Goal: Task Accomplishment & Management: Manage account settings

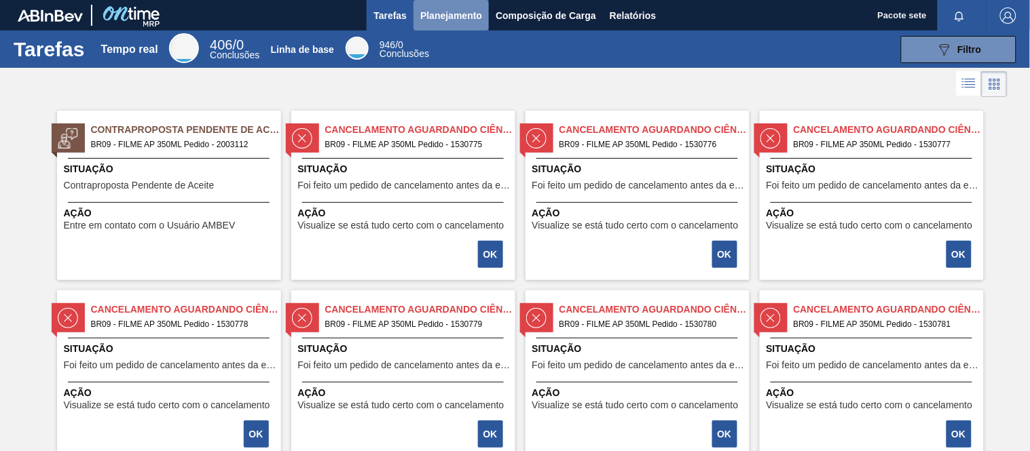
click at [432, 18] on font "Planejamento" at bounding box center [451, 15] width 62 height 11
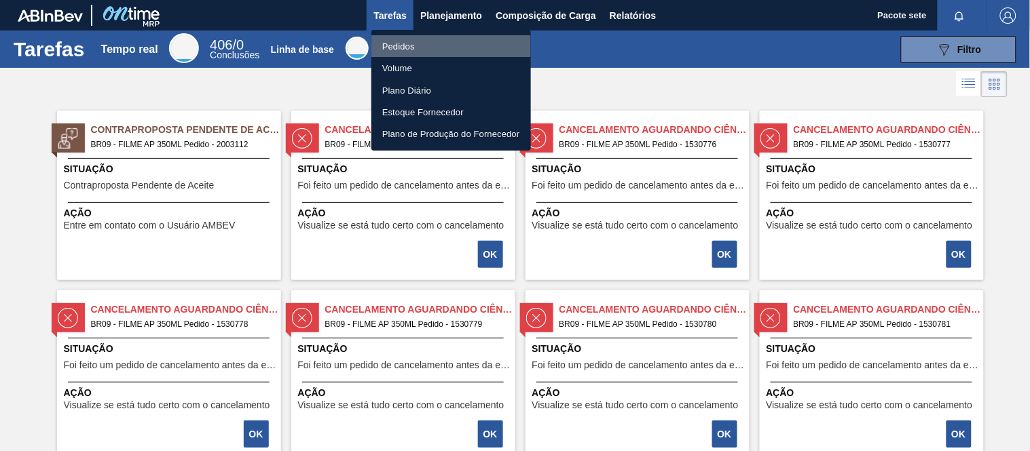
click at [410, 44] on font "Pedidos" at bounding box center [398, 46] width 33 height 10
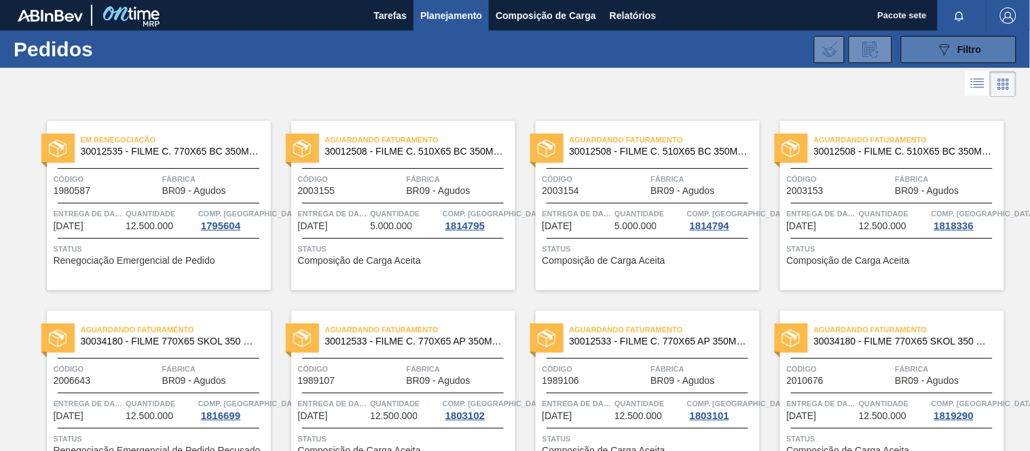
click at [971, 49] on font "Filtro" at bounding box center [970, 49] width 24 height 11
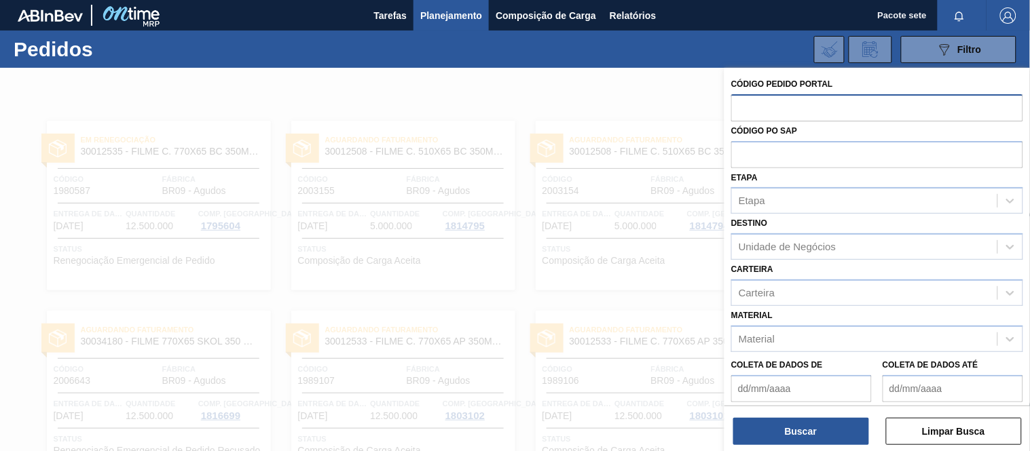
click at [806, 110] on input "text" at bounding box center [877, 107] width 292 height 26
click at [782, 106] on input "text" at bounding box center [877, 107] width 292 height 26
type input "2003154"
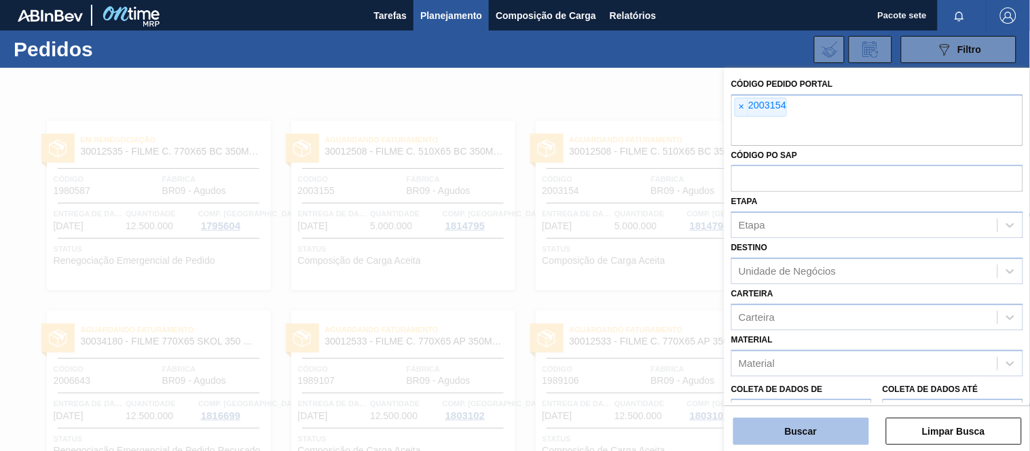
drag, startPoint x: 792, startPoint y: 434, endPoint x: 796, endPoint y: 428, distance: 7.6
click at [796, 428] on font "Buscar" at bounding box center [801, 431] width 32 height 11
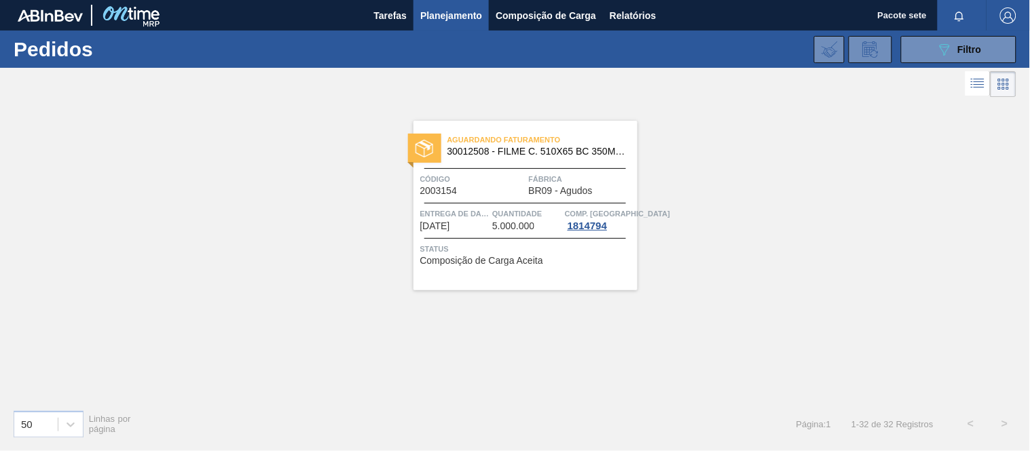
click at [485, 207] on span "Entrega de dados" at bounding box center [454, 214] width 69 height 14
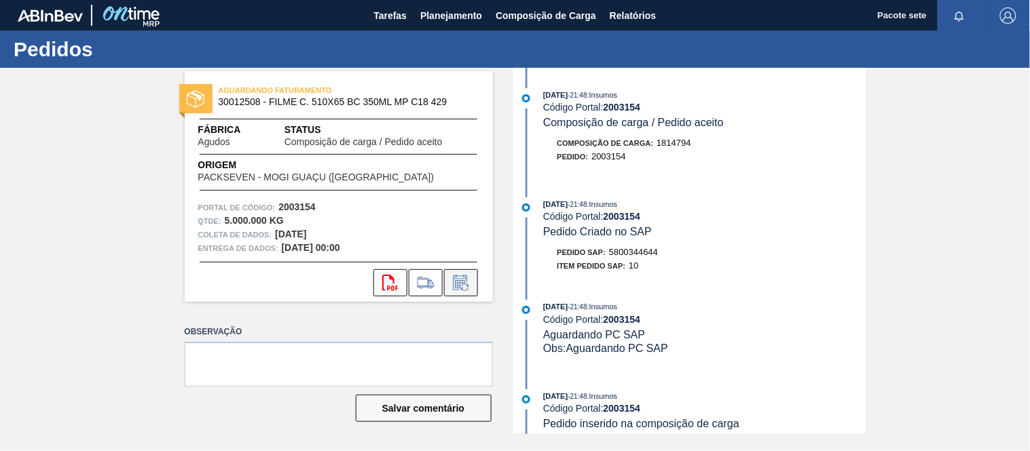
click at [455, 283] on icon at bounding box center [461, 283] width 22 height 16
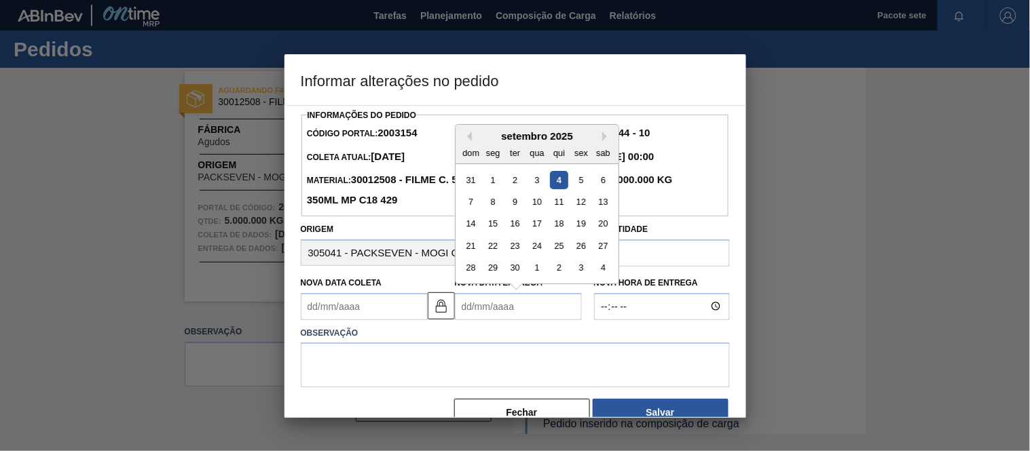
click at [536, 313] on Entrega2003154 "Nova Data Entrega" at bounding box center [518, 306] width 127 height 27
click at [604, 141] on button "Próximo mês" at bounding box center [607, 137] width 10 height 10
click at [577, 204] on div "10" at bounding box center [581, 202] width 18 height 18
type Coleta2003154 "[DATE]"
type Entrega2003154 "[DATE]"
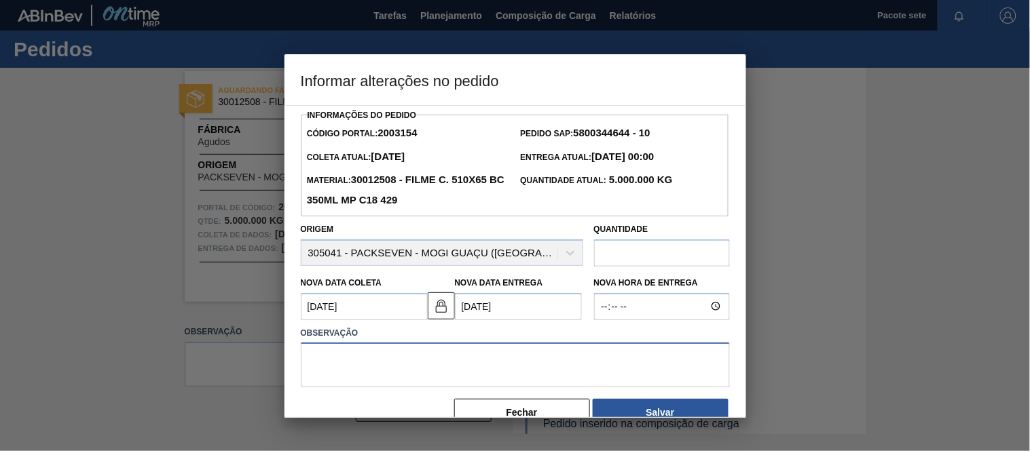
click at [390, 367] on textarea at bounding box center [515, 365] width 429 height 45
type textarea "N"
click at [409, 361] on textarea "Segue reajuste, infelizmene não conseguiremos entregar dentro de setembro." at bounding box center [515, 365] width 429 height 45
click at [0, 0] on span "; infelizmente" at bounding box center [0, 0] width 0 height 0
click at [518, 360] on textarea "Segue reajuste; infelizmente não conseguiremos entregar dentro de setembro." at bounding box center [515, 365] width 429 height 45
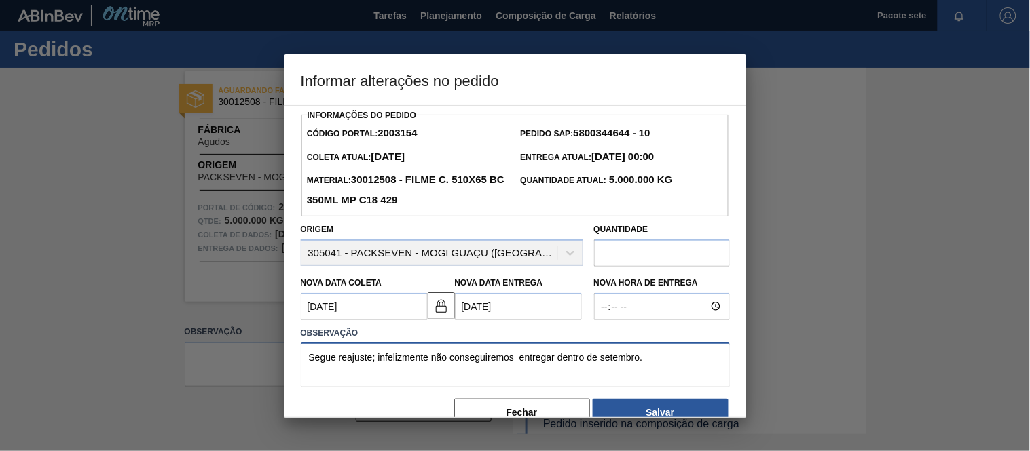
click at [0, 0] on div at bounding box center [0, 0] width 0 height 0
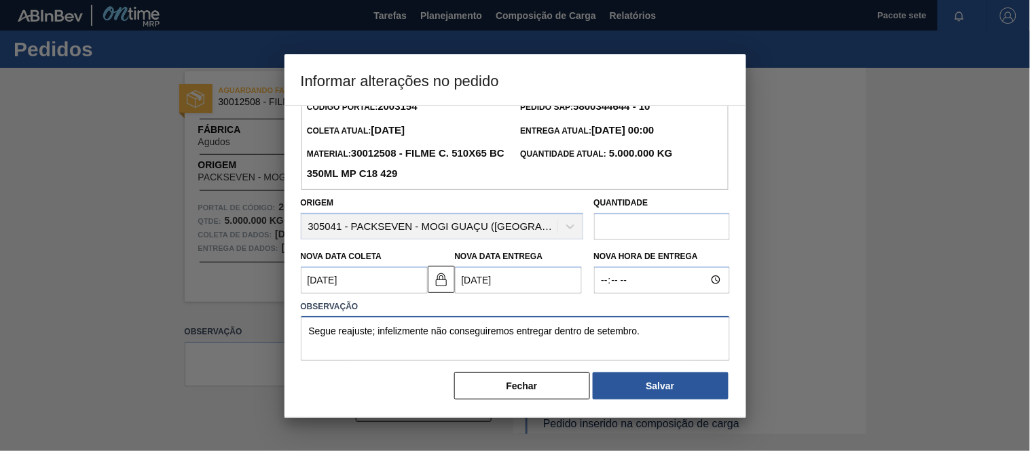
drag, startPoint x: 376, startPoint y: 322, endPoint x: 416, endPoint y: 309, distance: 42.3
click at [394, 320] on textarea "Segue reajuste; infelizmente não conseguiremos entregar dentro de setembro." at bounding box center [515, 338] width 429 height 45
drag, startPoint x: 646, startPoint y: 327, endPoint x: 664, endPoint y: 329, distance: 17.9
click at [648, 327] on textarea "Segue reajuste de data, infelizmente não conseguiremos entregar dentro de setem…" at bounding box center [515, 338] width 429 height 45
click at [410, 331] on textarea "Segue reajuste de data, infelizmente não conseguiremos entregar dentro de setem…" at bounding box center [515, 338] width 429 height 45
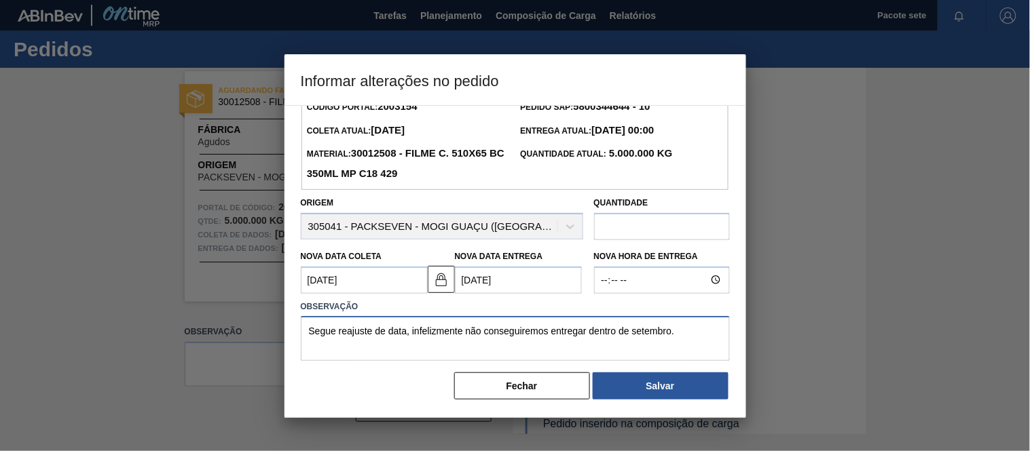
click at [0, 0] on span "Ignore" at bounding box center [0, 0] width 0 height 0
drag, startPoint x: 676, startPoint y: 329, endPoint x: 289, endPoint y: 336, distance: 387.7
click at [289, 336] on div "Informações do Pedido Código Portal: 2003154 Pedido SAP: 5800344644 ​​- 10 Cole…" at bounding box center [515, 261] width 462 height 313
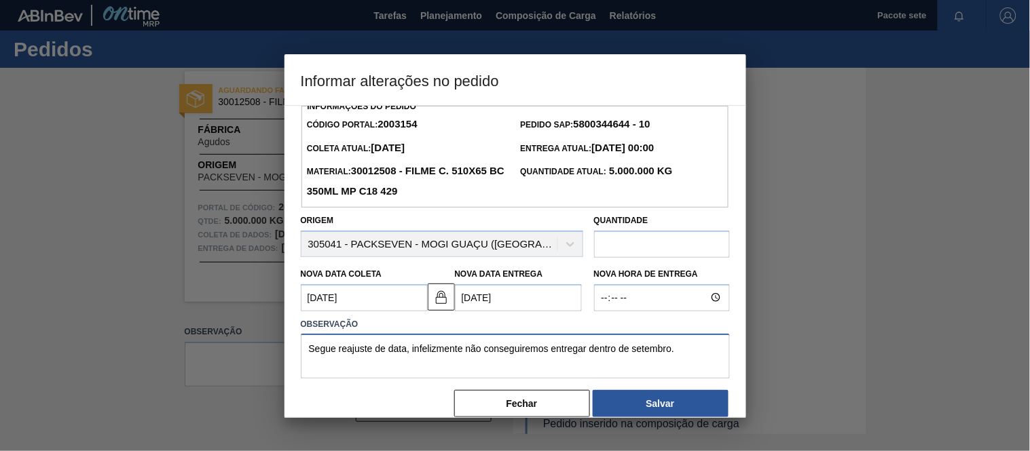
scroll to position [0, 0]
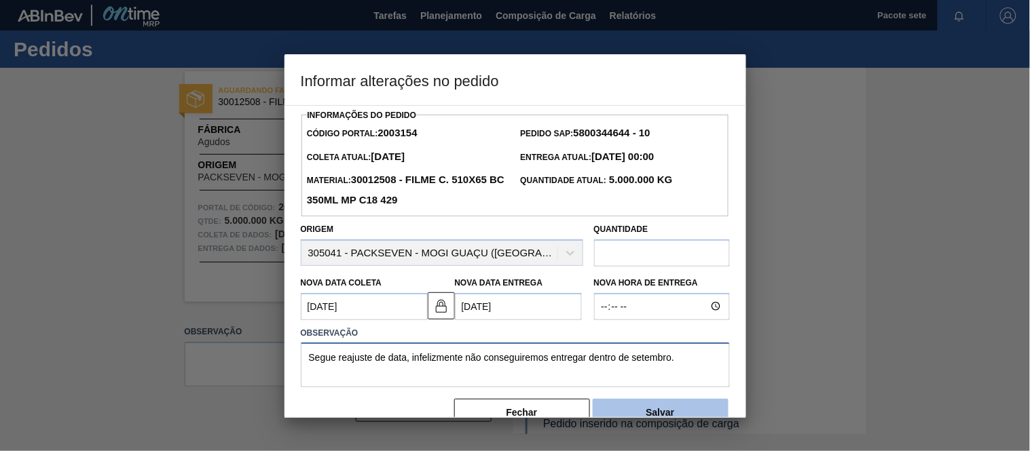
type textarea "Segue reajuste de data, infelizmente não conseguiremos entregar dentro de setem…"
click at [659, 403] on button "Salvar" at bounding box center [661, 412] width 136 height 27
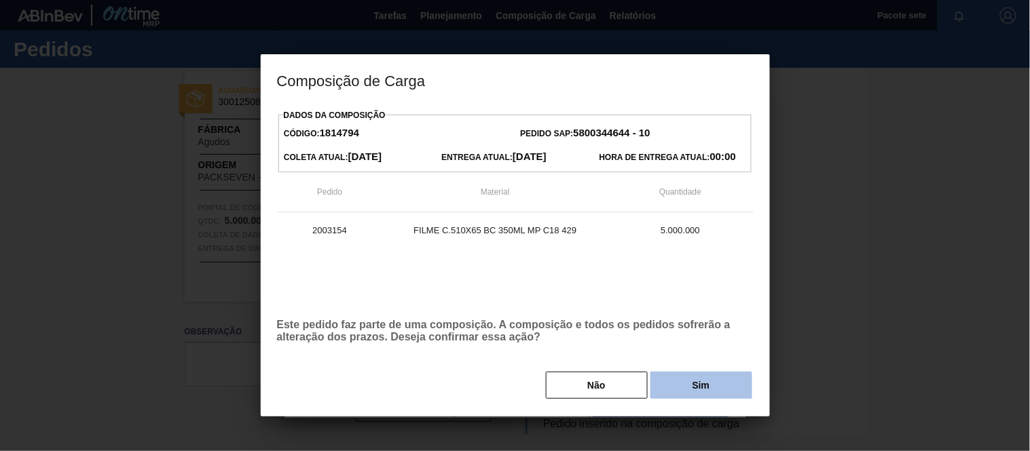
click at [682, 377] on button "Sim" at bounding box center [701, 385] width 102 height 27
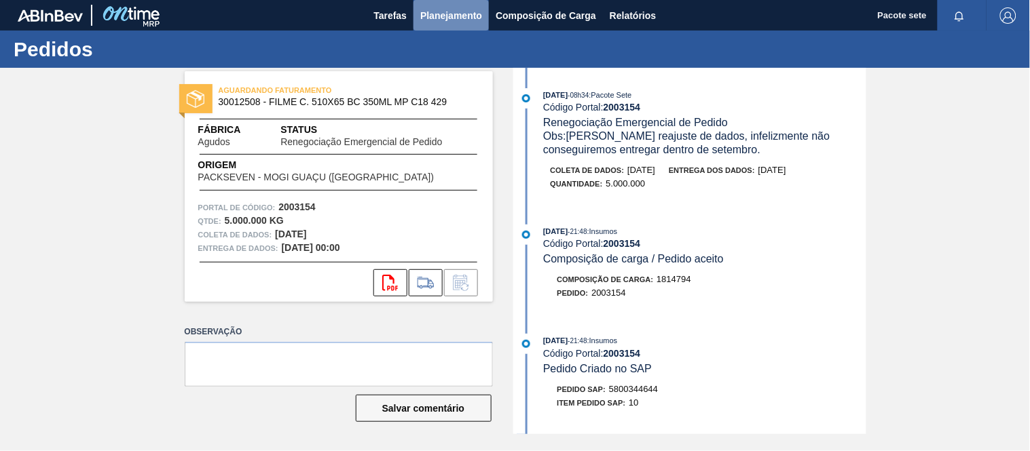
click at [458, 10] on font "Planejamento" at bounding box center [451, 15] width 62 height 11
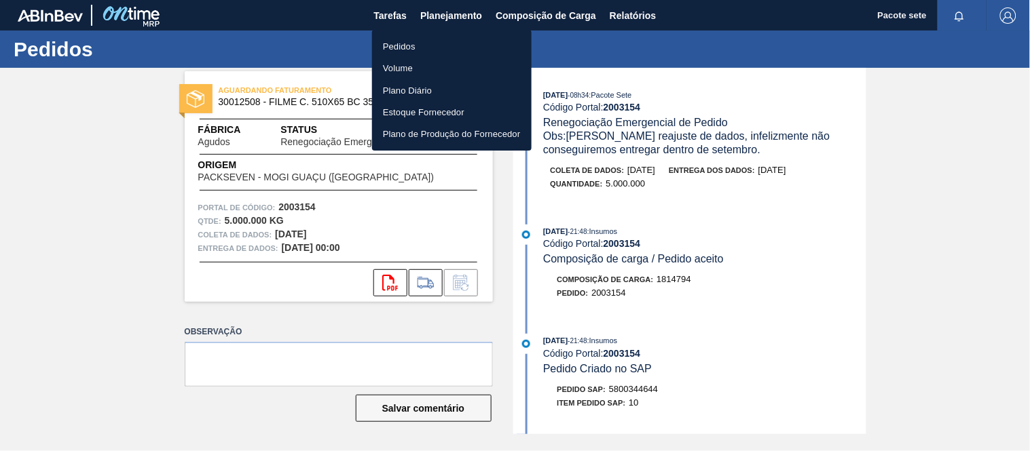
click at [429, 44] on li "Pedidos" at bounding box center [452, 46] width 160 height 22
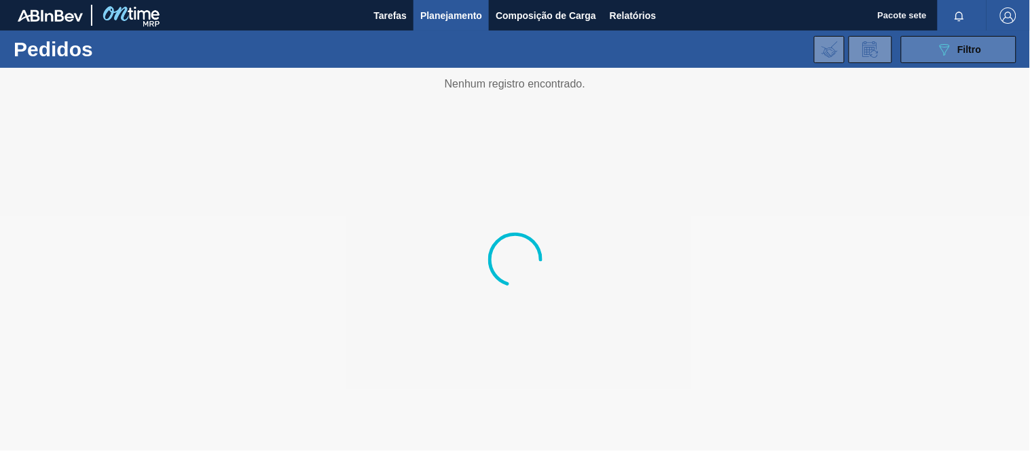
click at [933, 45] on button "089F7B8B-B2A5-4AFE-B5C0-19BA573D28AC Filtro" at bounding box center [958, 49] width 115 height 27
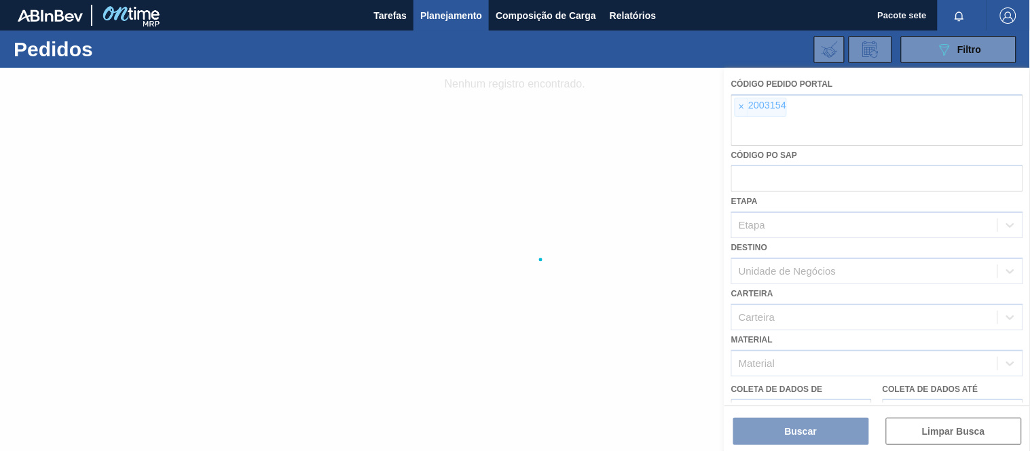
click at [824, 107] on div at bounding box center [515, 260] width 1030 height 384
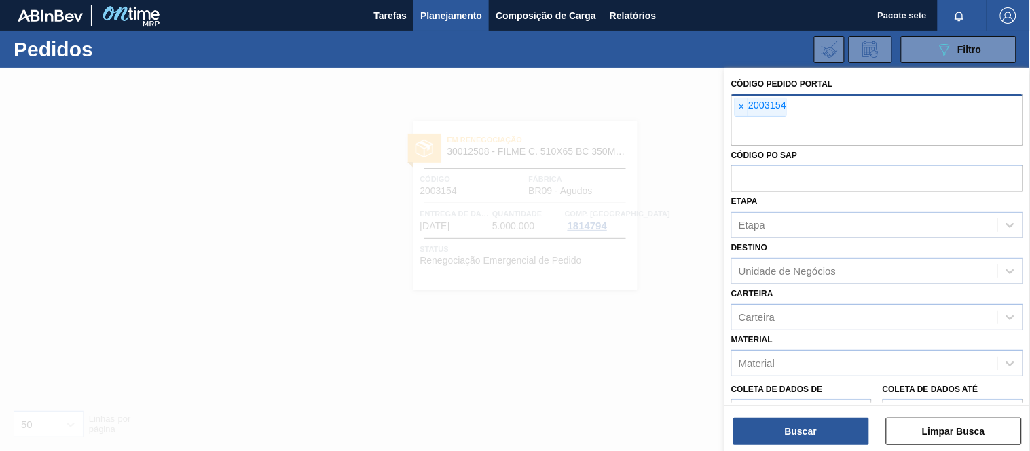
click at [828, 117] on div "× 2003154" at bounding box center [877, 120] width 292 height 52
click at [852, 113] on div "× 2003154" at bounding box center [877, 120] width 292 height 52
type input "2003155"
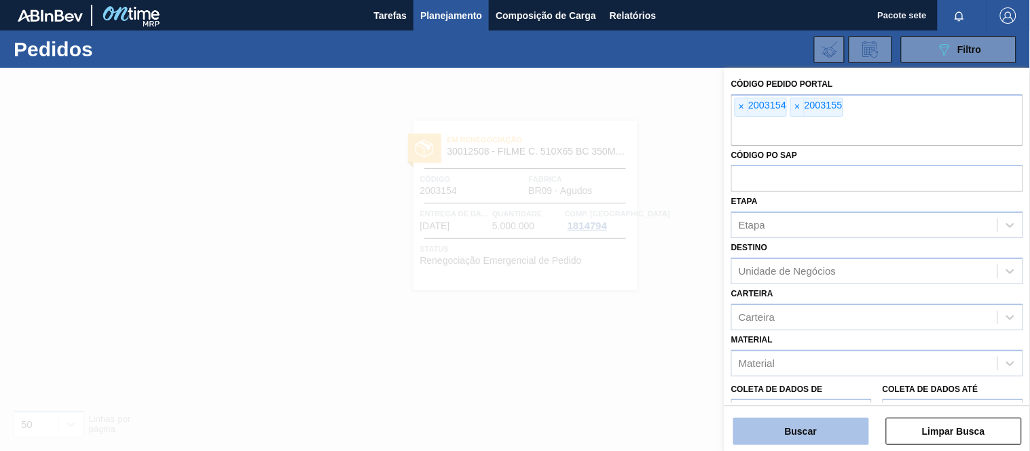
click at [782, 428] on button "Buscar" at bounding box center [801, 431] width 136 height 27
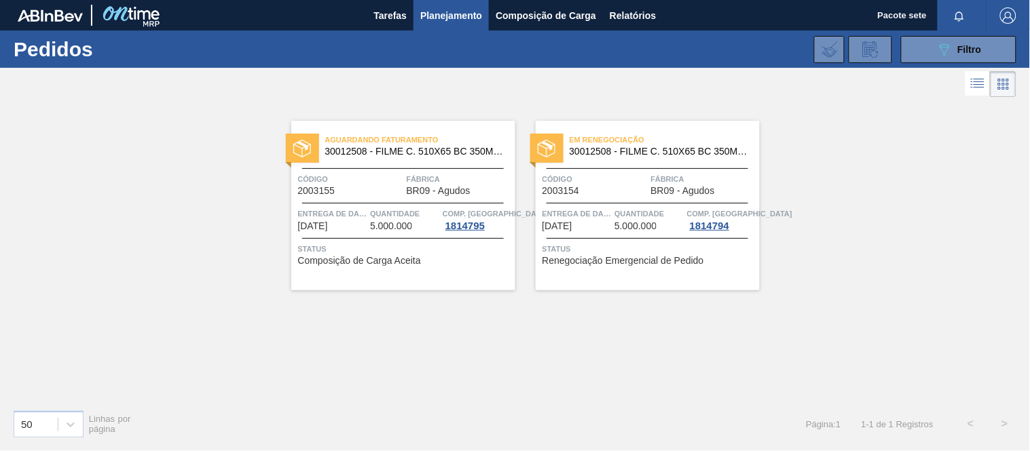
click at [409, 212] on font "Quantidade" at bounding box center [395, 214] width 50 height 8
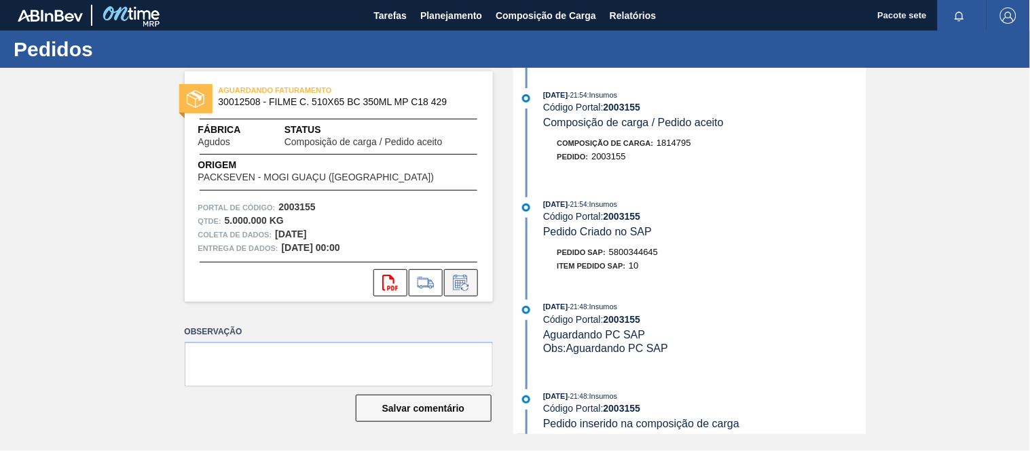
click at [464, 282] on icon at bounding box center [461, 283] width 22 height 16
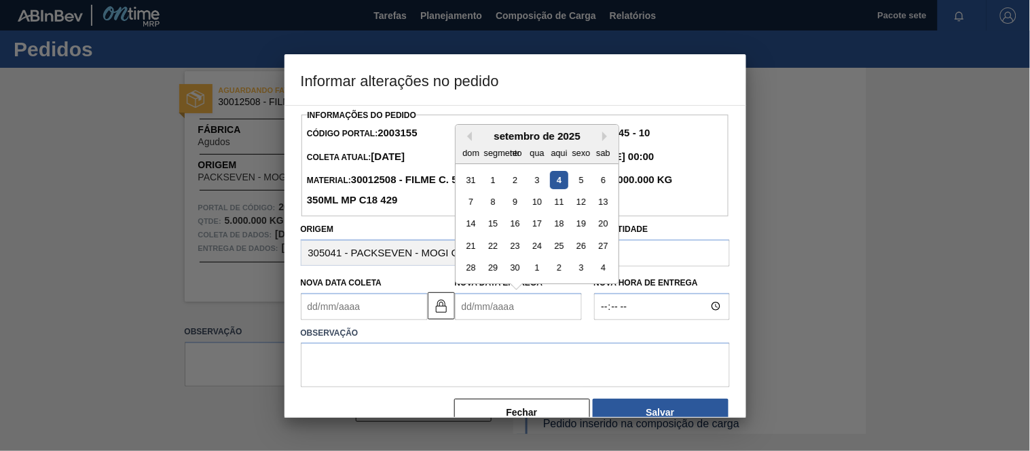
click at [542, 311] on Entrega2003155 "Nova Data Entrega" at bounding box center [518, 306] width 127 height 27
click at [602, 141] on button "Próximo mês" at bounding box center [607, 137] width 10 height 10
click at [584, 202] on div "10" at bounding box center [581, 202] width 18 height 18
type Coleta2003155 "[DATE]"
type Entrega2003155 "[DATE]"
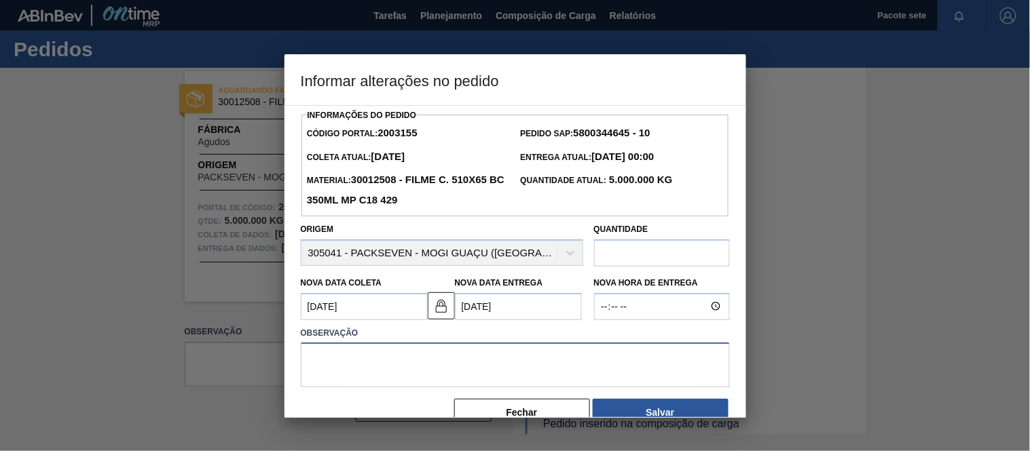
click at [418, 362] on textarea at bounding box center [515, 365] width 429 height 45
paste textarea "Segue reajuste de data, infelizmente não conseguiremos entregar dentro de setem…"
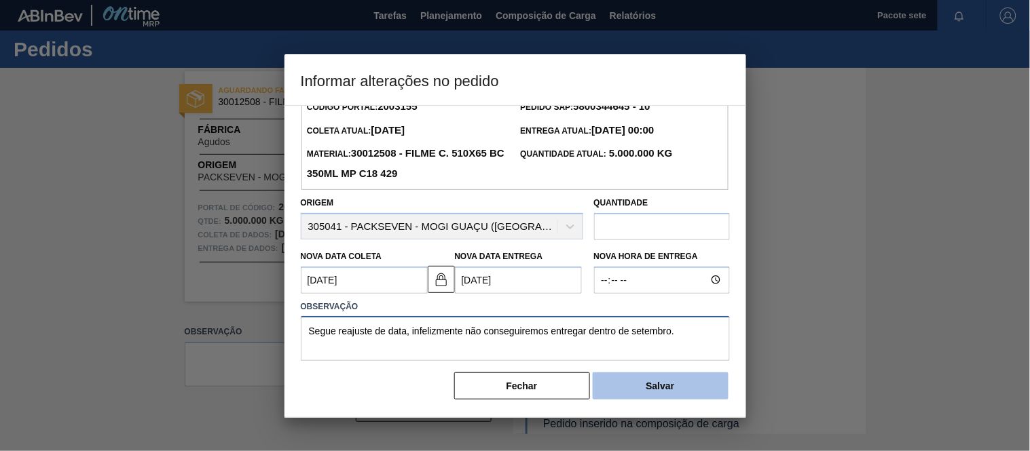
type textarea "Segue reajuste de data, infelizmente não conseguiremos entregar dentro de setem…"
click at [664, 381] on font "Salvar" at bounding box center [660, 386] width 29 height 11
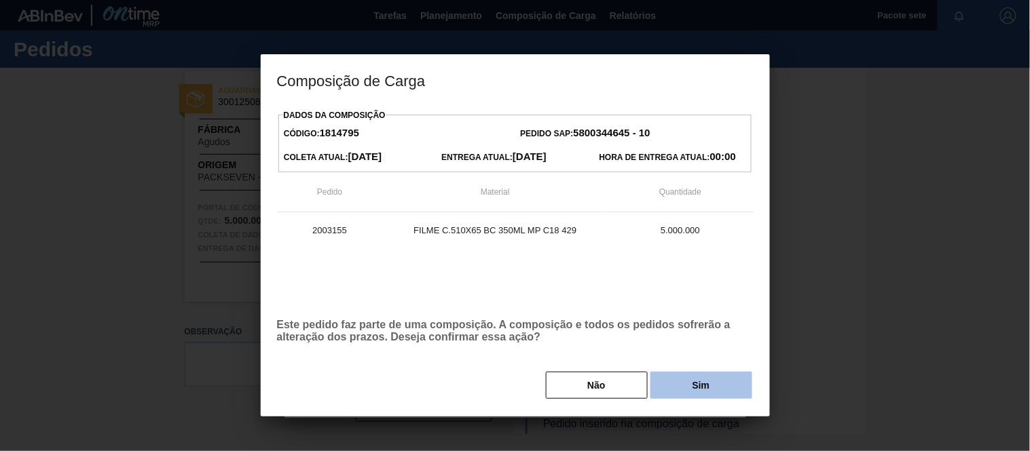
click at [694, 383] on font "Sim" at bounding box center [701, 385] width 18 height 11
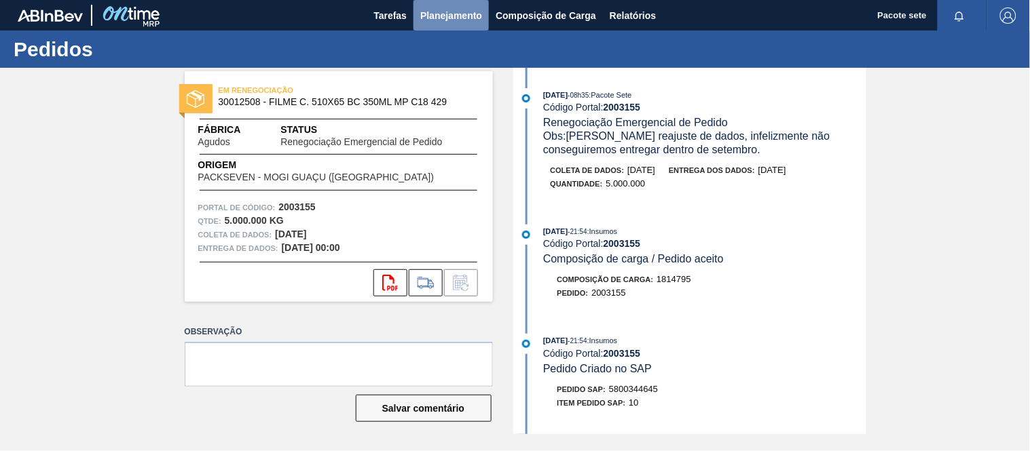
click at [464, 18] on font "Planejamento" at bounding box center [451, 15] width 62 height 11
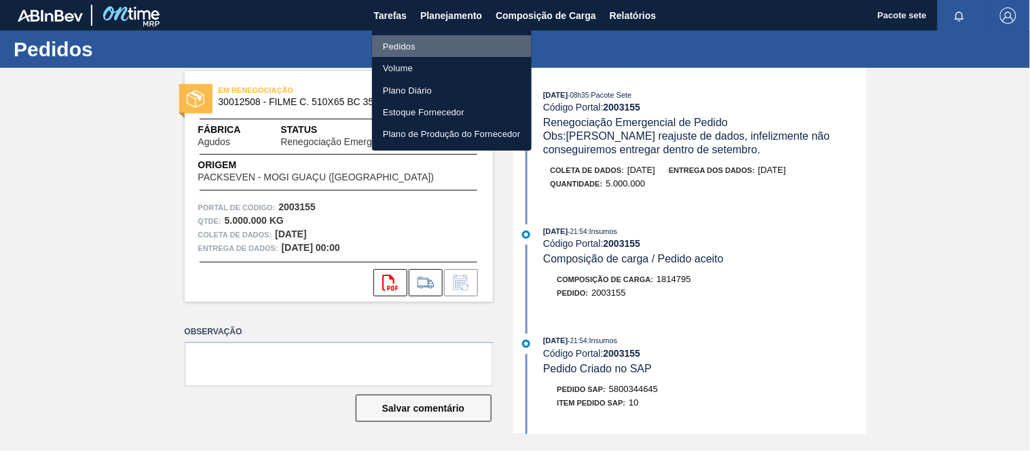
click at [410, 41] on font "Pedidos" at bounding box center [399, 46] width 33 height 14
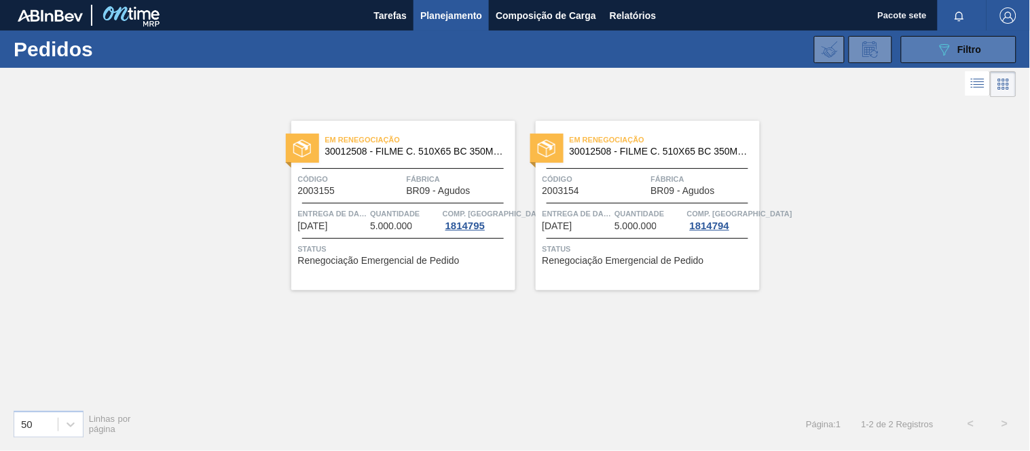
click at [915, 43] on button "089F7B8B-B2A5-4AFE-B5C0-19BA573D28AC Filtro" at bounding box center [958, 49] width 115 height 27
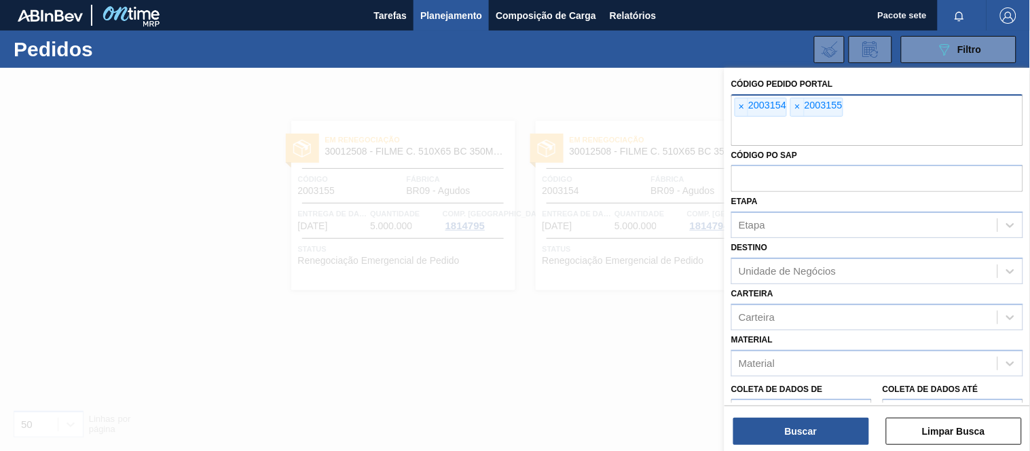
click at [899, 111] on div "× 2003154 × 2003155" at bounding box center [877, 120] width 292 height 52
click at [887, 123] on input "text" at bounding box center [877, 133] width 292 height 26
type input "2003153"
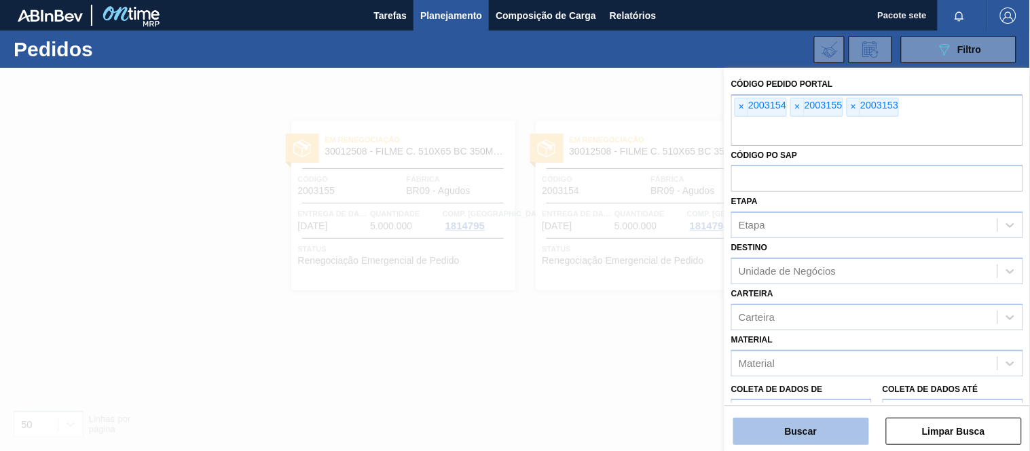
click at [811, 430] on font "Buscar" at bounding box center [801, 431] width 32 height 11
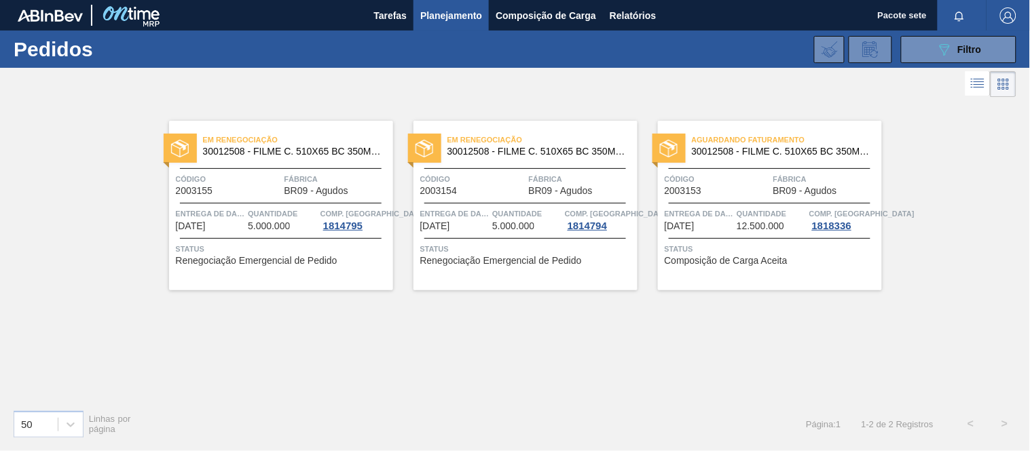
click at [707, 185] on span "Código" at bounding box center [717, 179] width 105 height 14
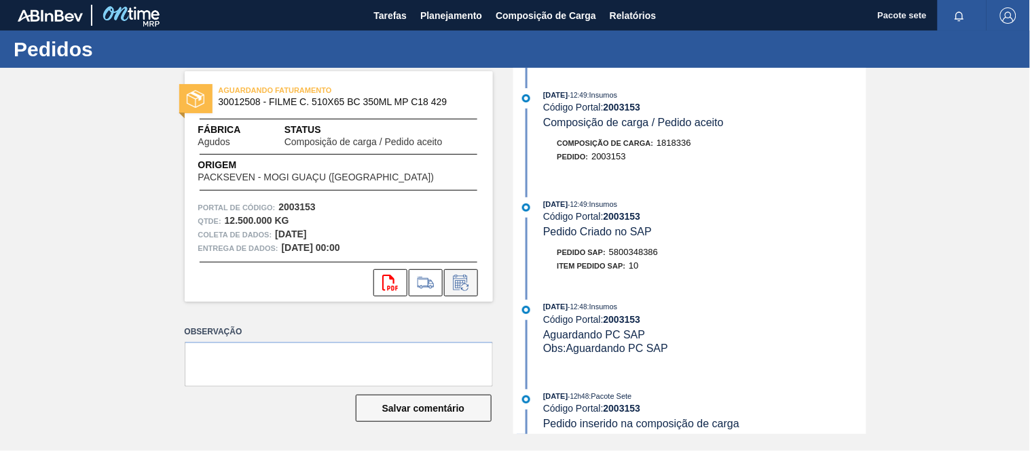
click at [462, 283] on icon at bounding box center [461, 283] width 22 height 16
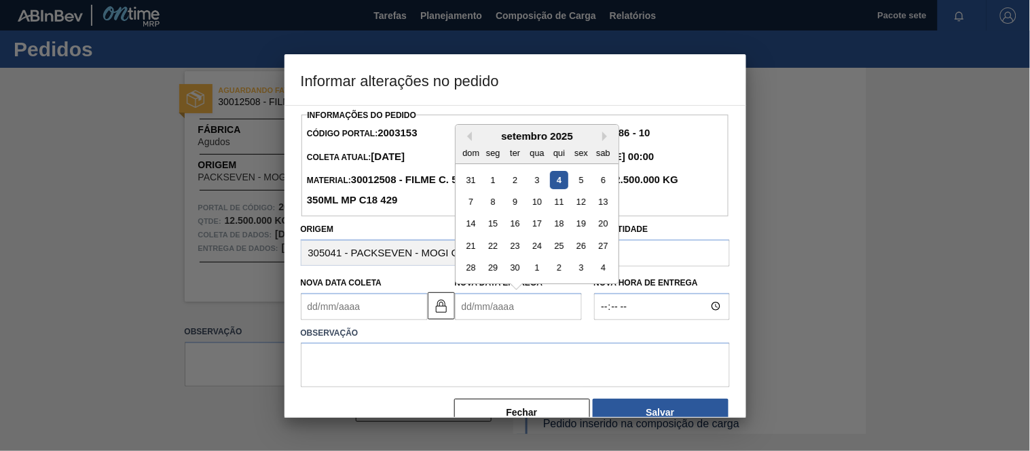
click at [550, 309] on Entrega2003153 "Nova Data Entrega" at bounding box center [518, 306] width 127 height 27
click at [515, 228] on font "16" at bounding box center [515, 224] width 10 height 10
type Coleta2003153 "[DATE]"
type Entrega2003153 "[DATE]"
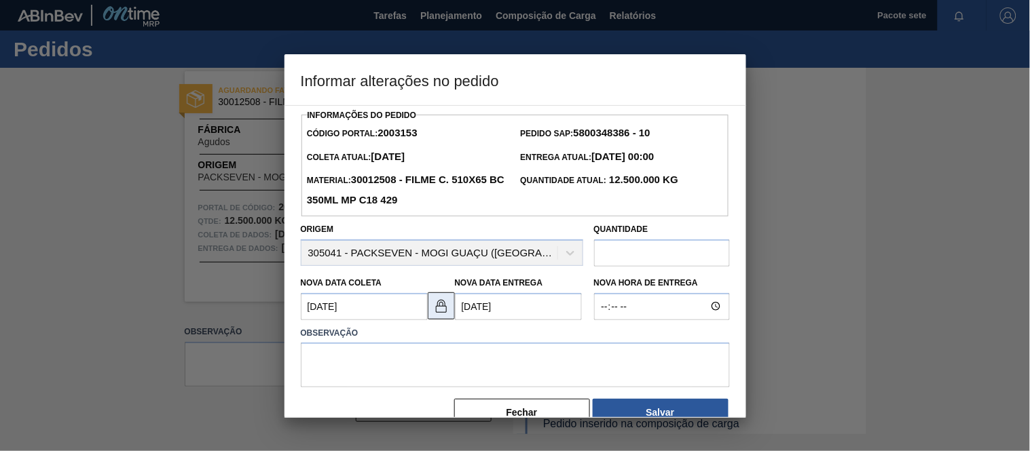
click at [437, 310] on img at bounding box center [441, 306] width 16 height 16
click at [369, 365] on textarea at bounding box center [515, 365] width 429 height 45
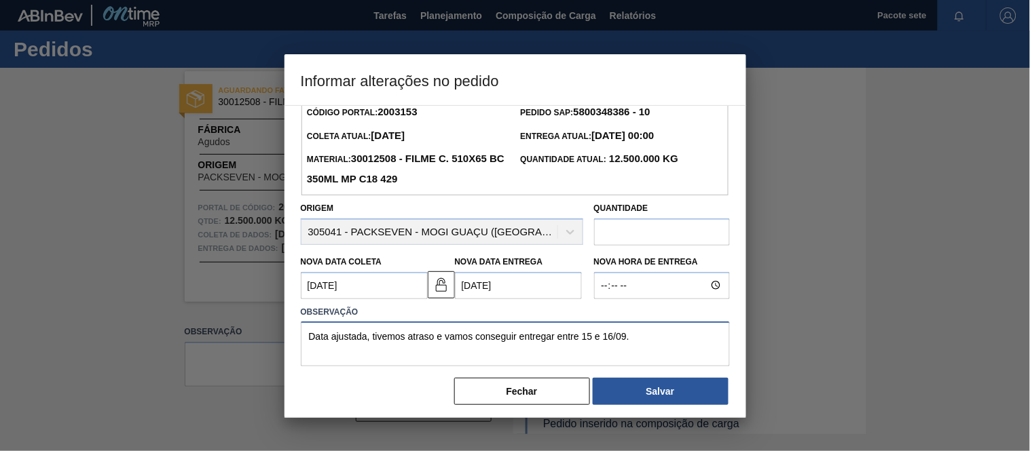
scroll to position [30, 0]
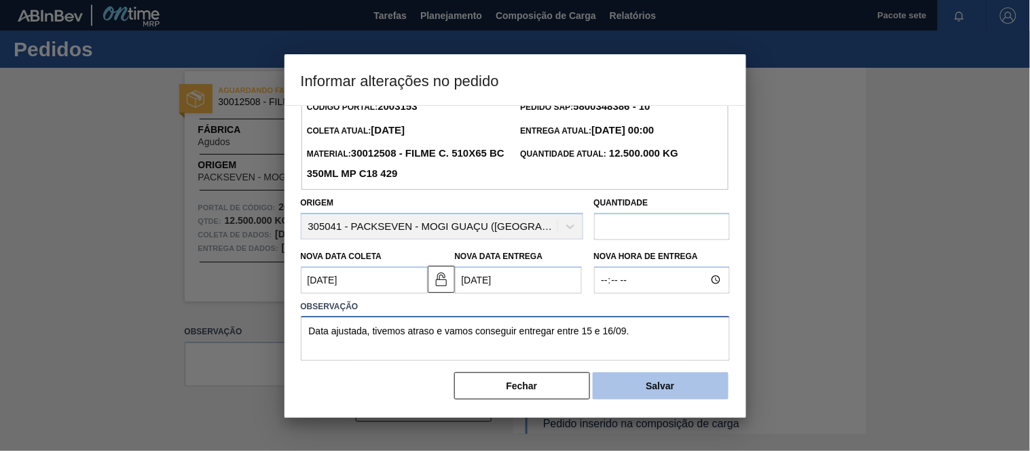
type textarea "Data ajustada, tivemos atraso e vamos conseguir entregar entre 15 e 16/09."
click at [640, 385] on button "Salvar" at bounding box center [661, 386] width 136 height 27
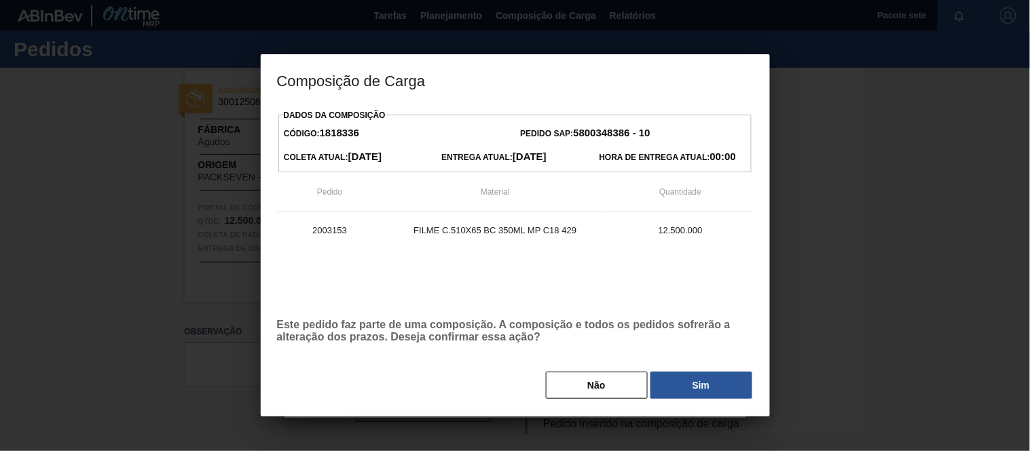
click at [691, 383] on button "Sim" at bounding box center [701, 385] width 102 height 27
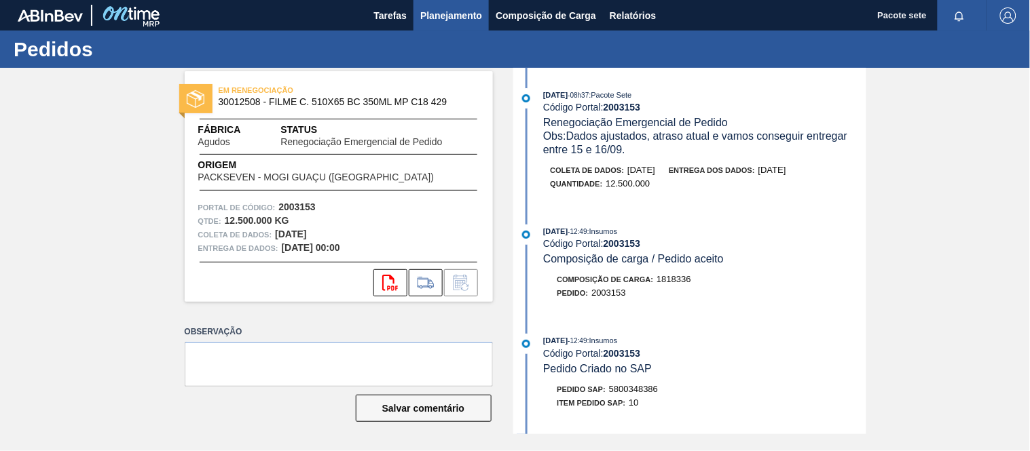
click at [436, 8] on font "Planejamento" at bounding box center [451, 15] width 62 height 16
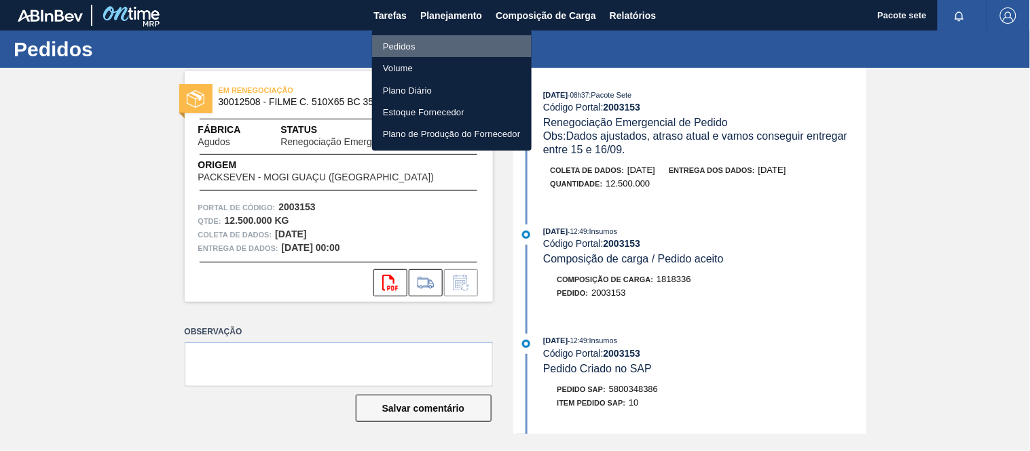
click at [411, 48] on font "Pedidos" at bounding box center [399, 46] width 33 height 10
